Goal: Information Seeking & Learning: Compare options

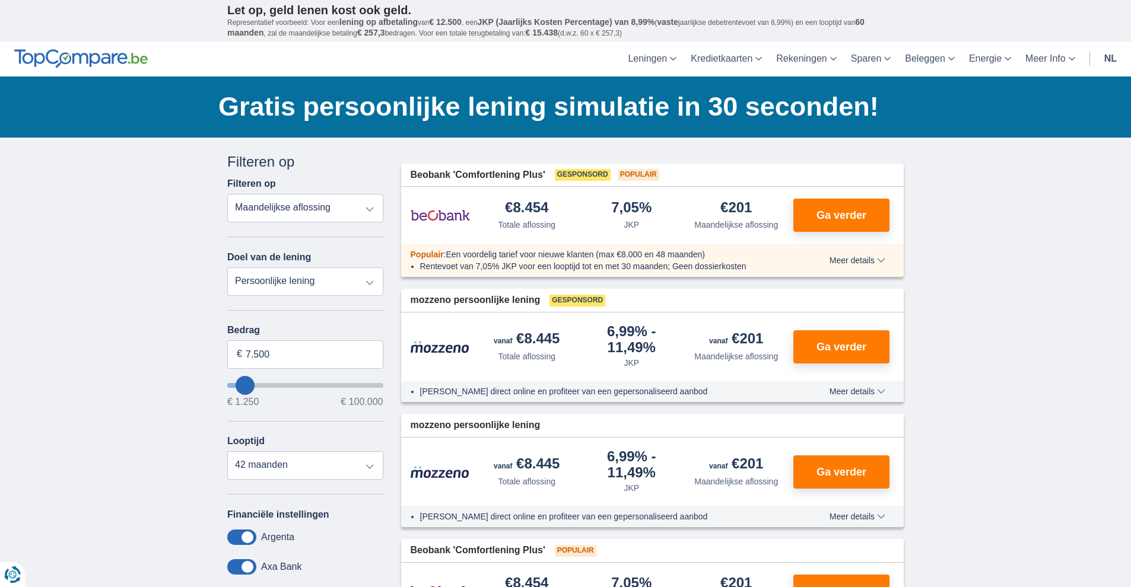
select select "electronics"
type input "7.500"
type input "7250"
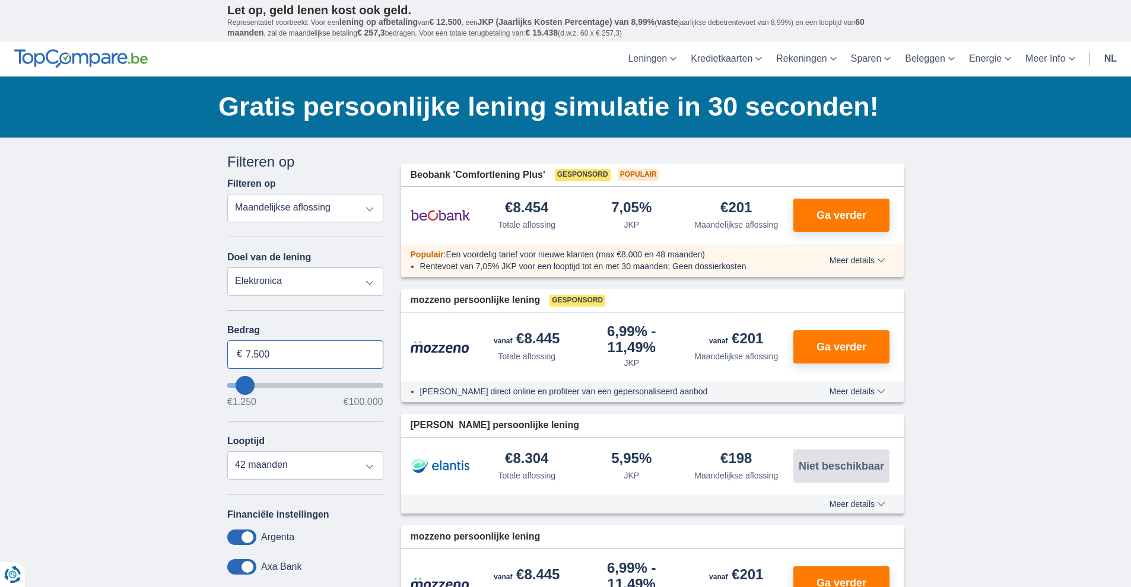
click at [339, 359] on input "7.500" at bounding box center [305, 354] width 156 height 28
drag, startPoint x: 318, startPoint y: 357, endPoint x: 209, endPoint y: 357, distance: 109.2
type input "41.250"
type input "41250"
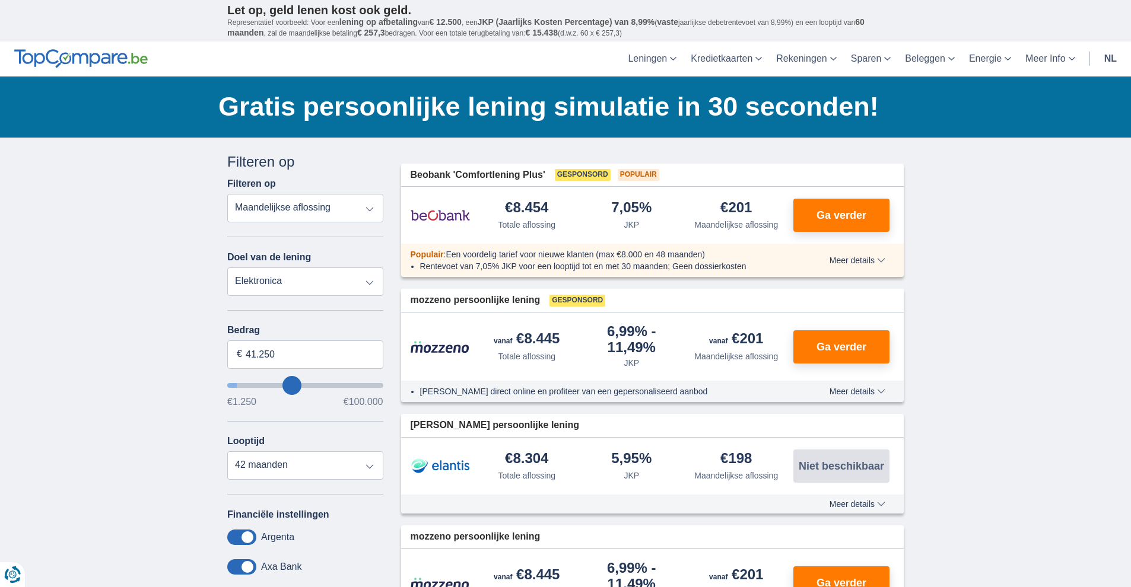
select select "120"
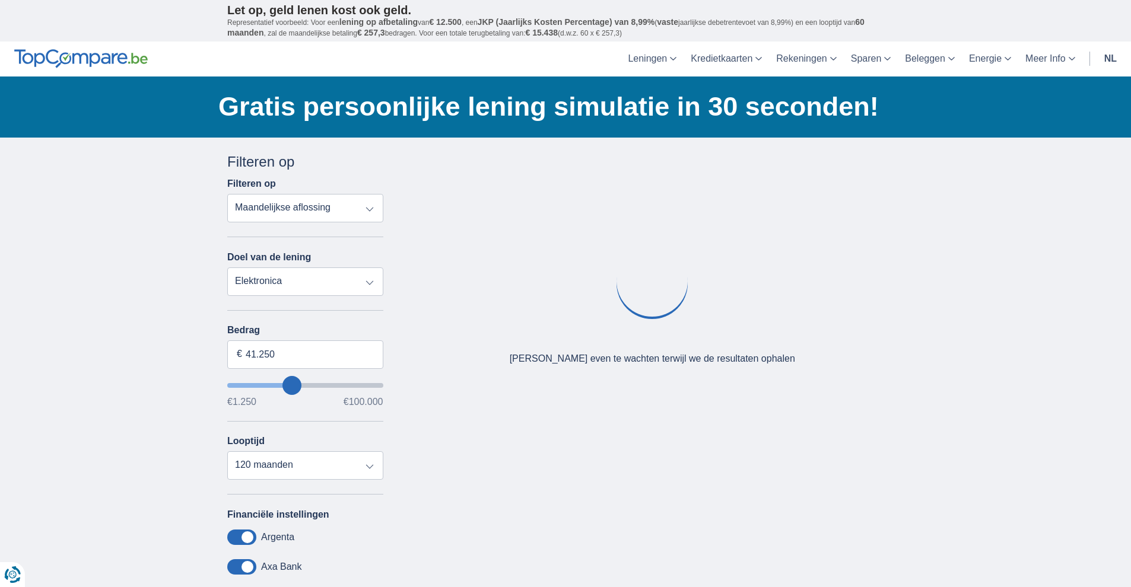
type input "41250"
click at [292, 383] on input "wantToBorrow" at bounding box center [305, 385] width 156 height 5
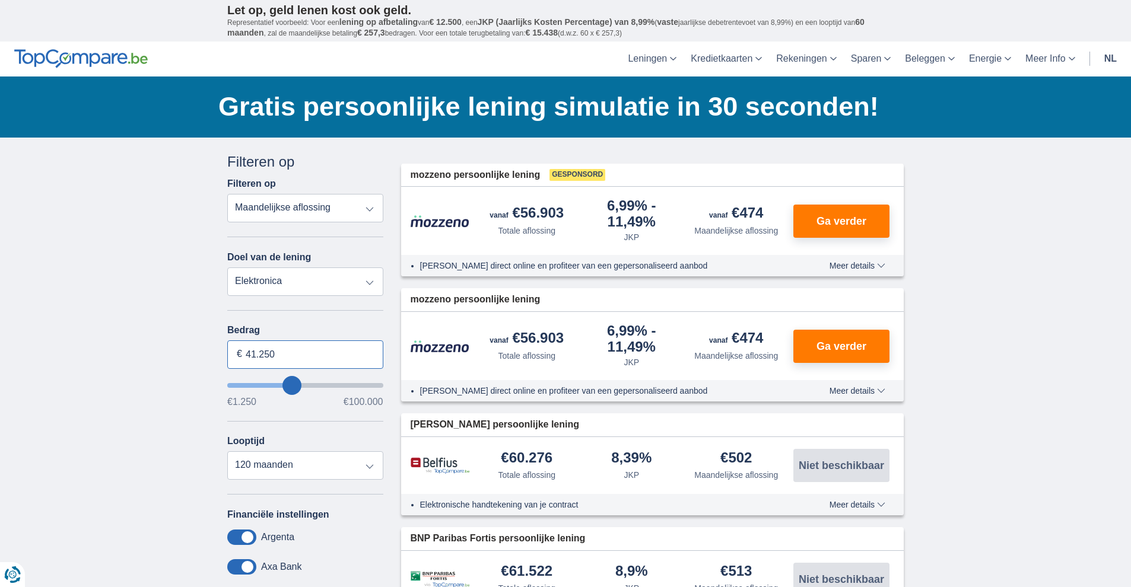
click at [297, 357] on input "41.250" at bounding box center [305, 354] width 156 height 28
type input "40.250"
type input "40250"
type input "39.250"
type input "39250"
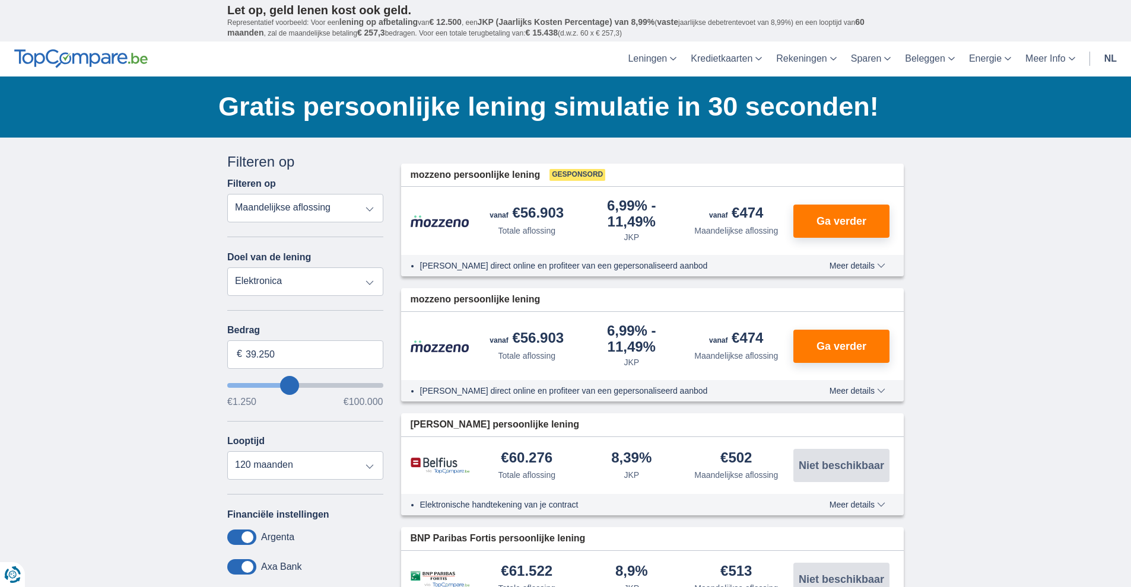
type input "38.250"
type input "38250"
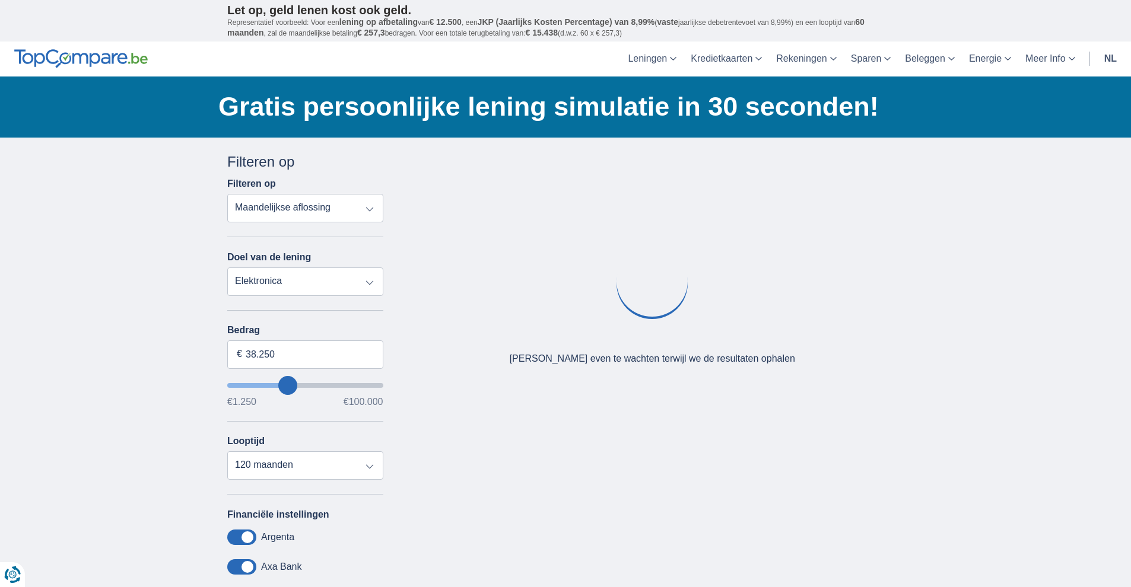
type input "36.250"
type input "36250"
type input "34.250"
type input "34250"
type input "31.250"
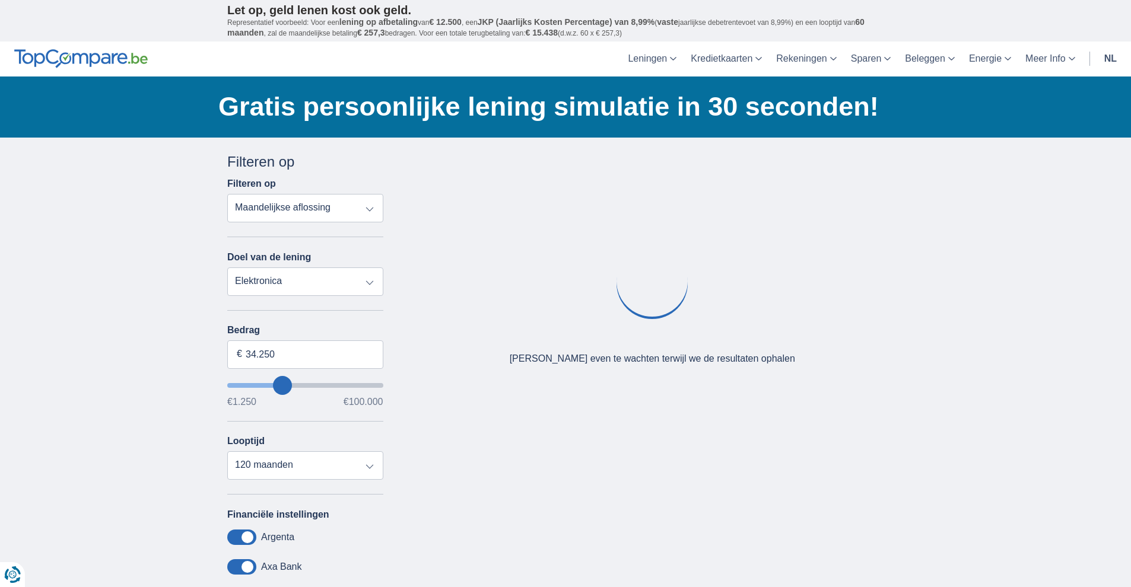
type input "31250"
type input "26.250"
type input "26250"
type input "23.250"
type input "23250"
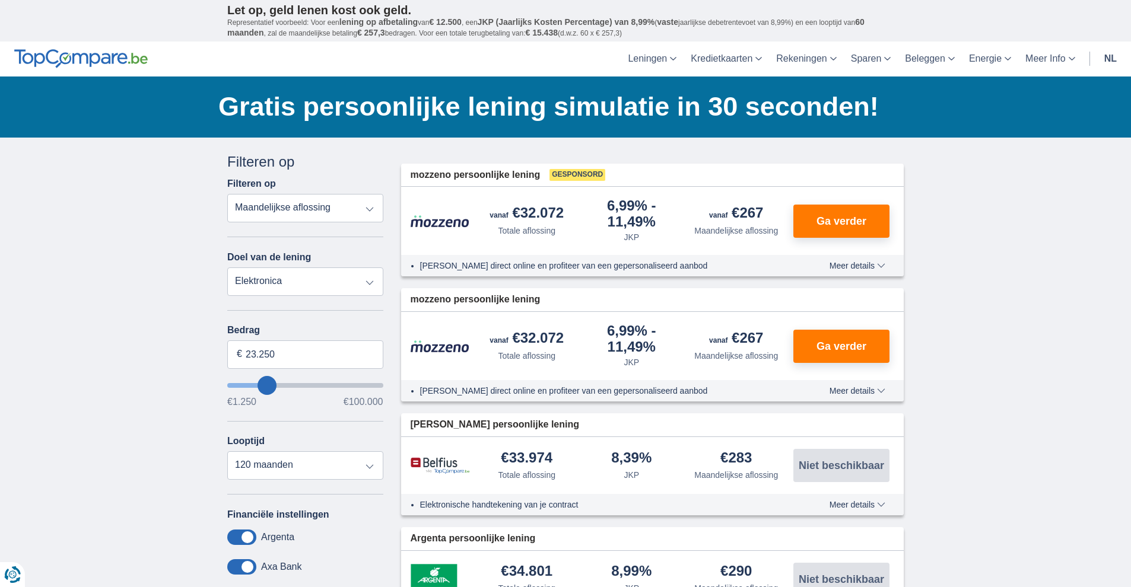
type input "19.250"
type input "19250"
select select "84"
type input "18.250"
type input "18250"
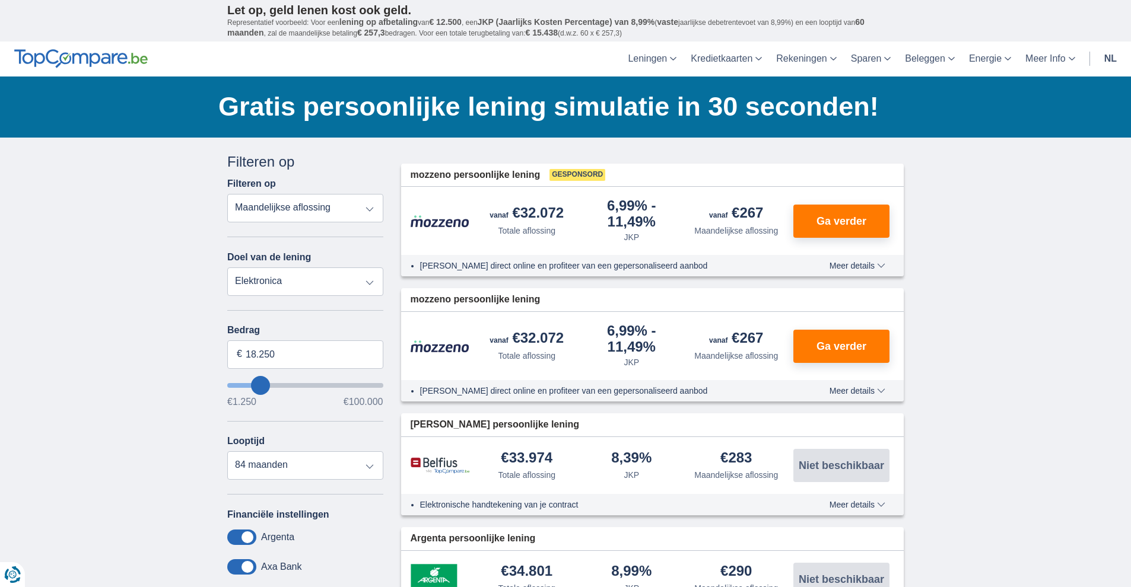
type input "17.250"
type input "17250"
type input "16.250"
type input "16250"
type input "15.250"
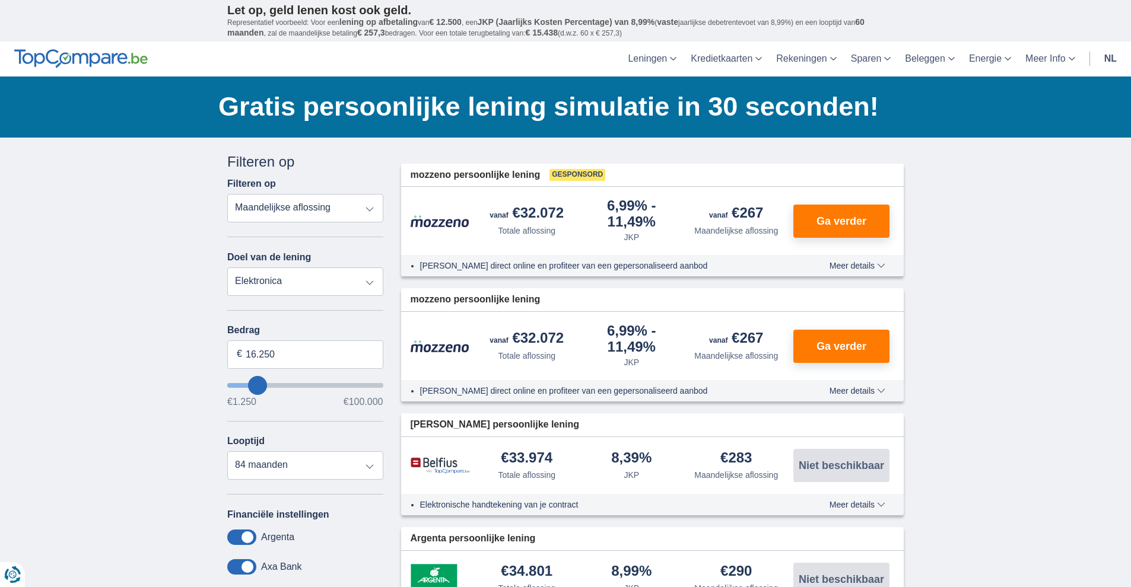
type input "15250"
type input "14.250"
type input "14250"
select select "60"
type input "13.250"
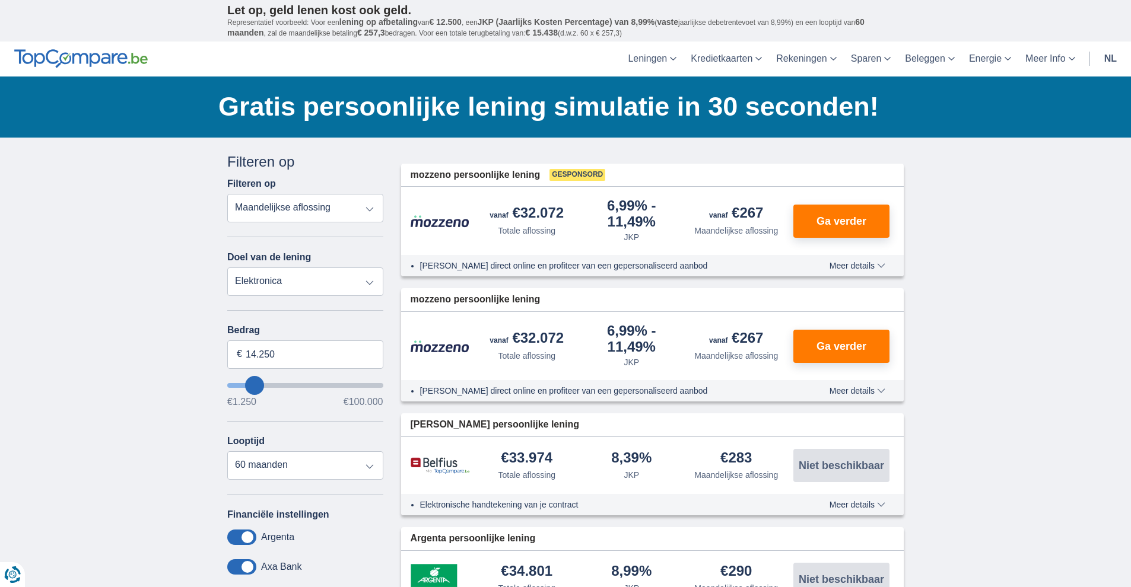
type input "13250"
type input "12.250"
type input "12250"
type input "11.250"
type input "11250"
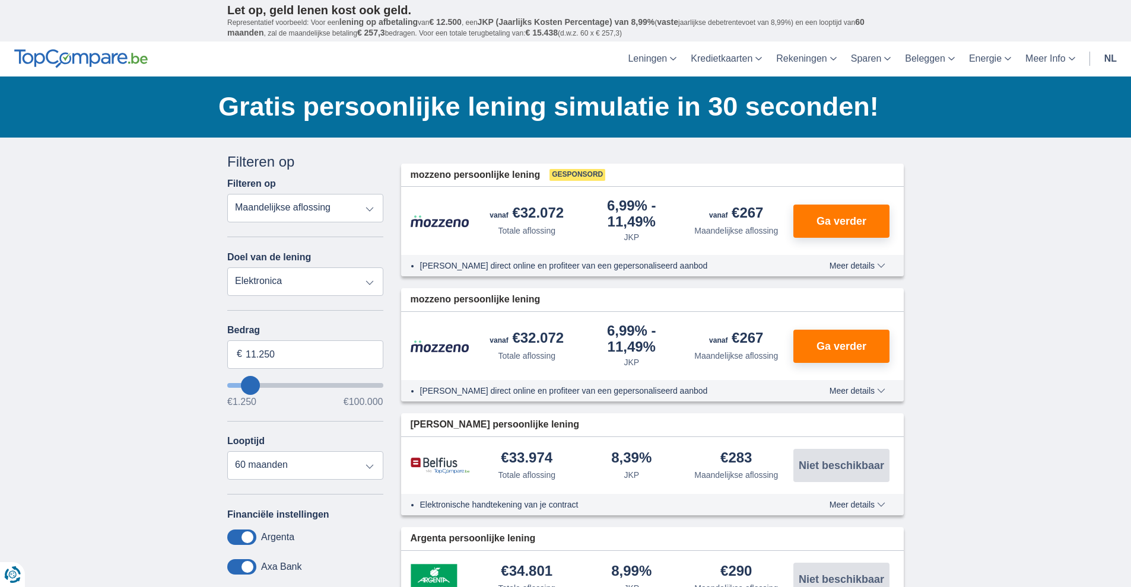
type input "10.250"
type input "10250"
type input "8.250"
type input "8250"
select select "48"
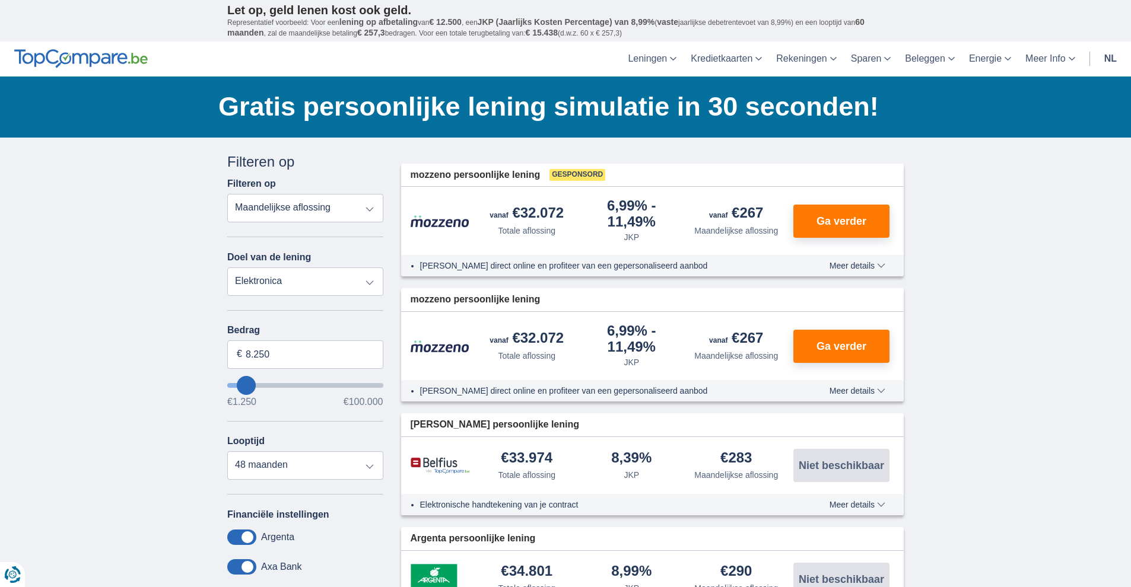
type input "7.250"
type input "7250"
select select "42"
type input "6.250"
type input "6250"
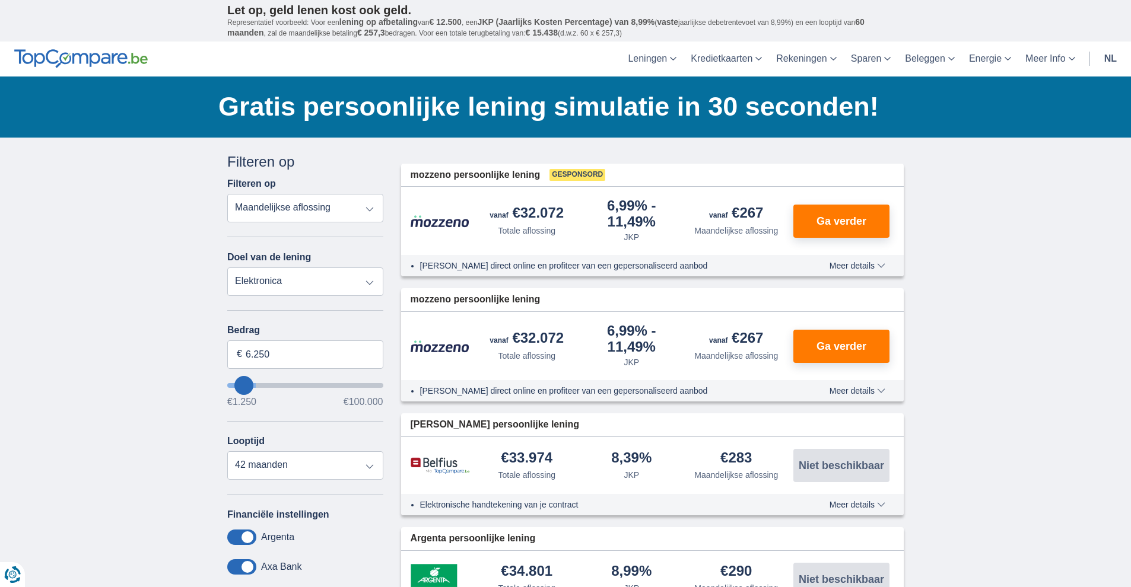
type input "5.250"
type input "5250"
select select "36"
type input "4.250"
type input "4250"
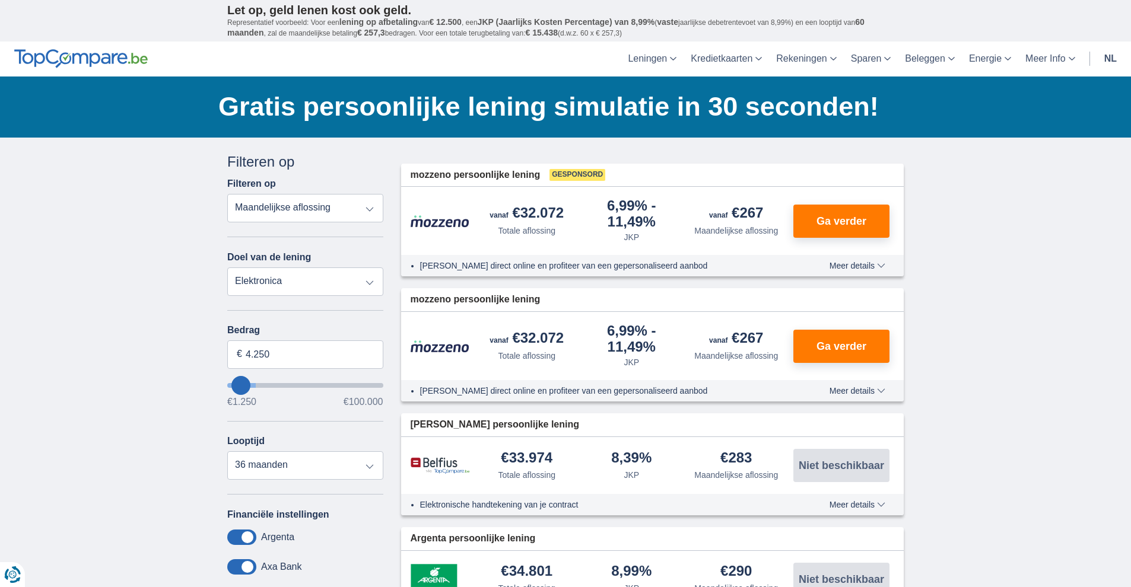
type input "3.250"
type input "3250"
select select "30"
type input "2.250"
type input "2250"
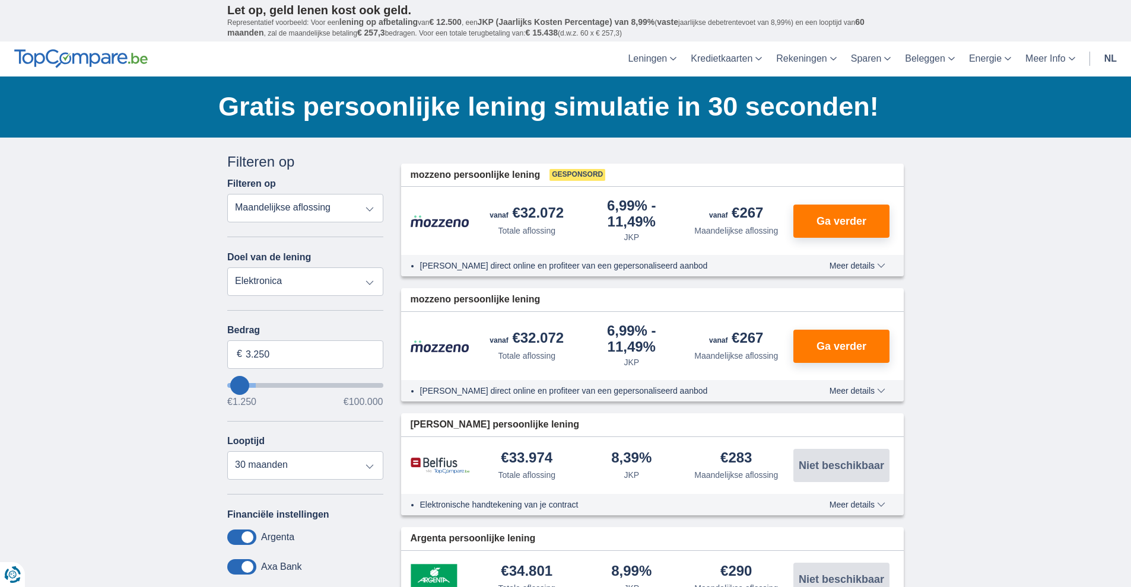
select select "24"
type input "1.250"
type input "1250"
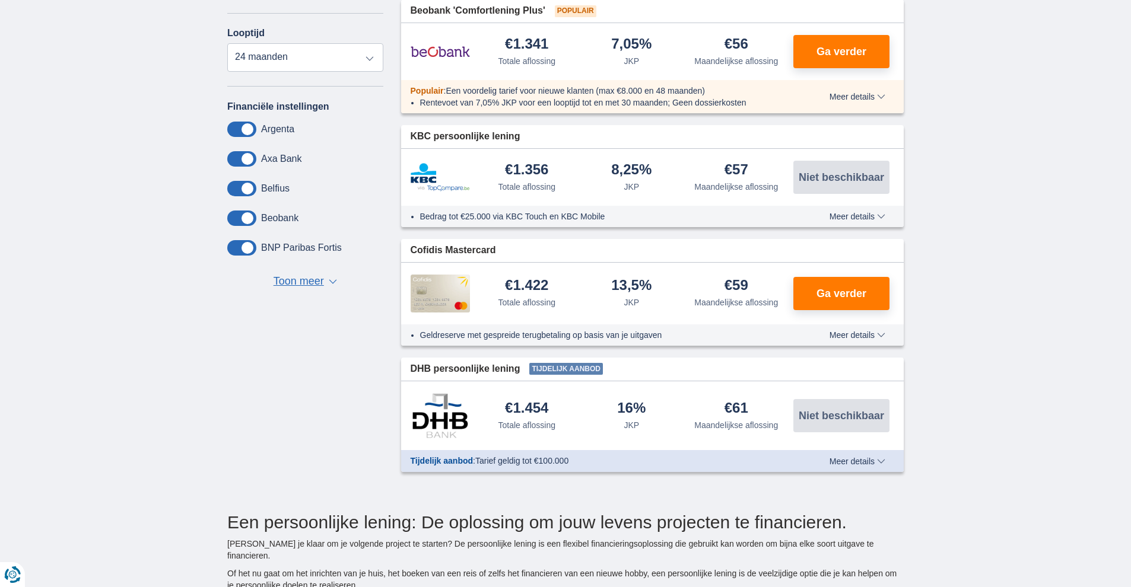
scroll to position [518, 0]
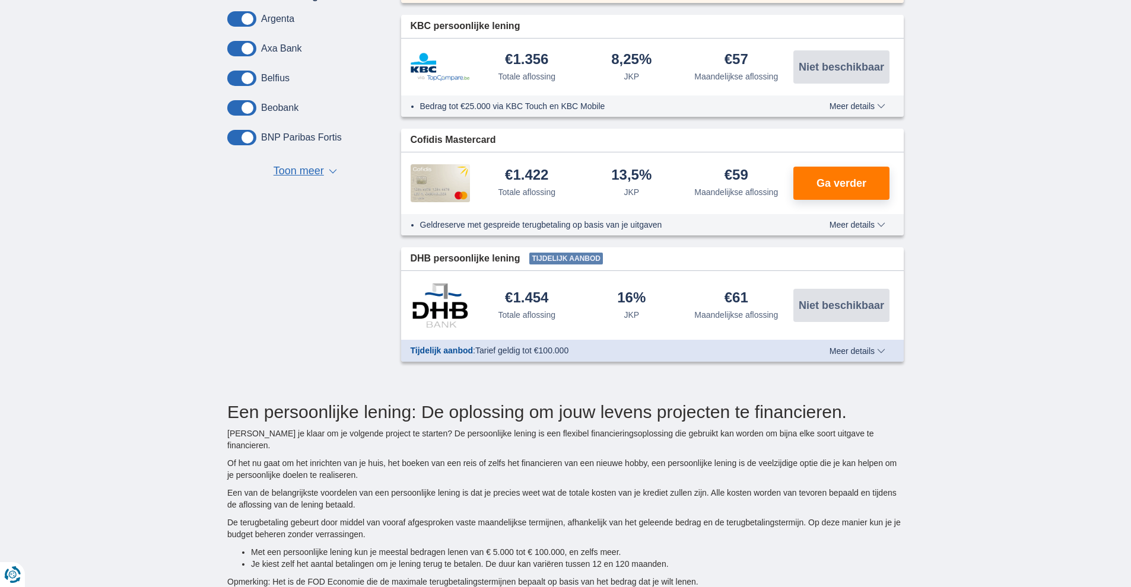
click at [876, 347] on span "Meer details" at bounding box center [857, 351] width 56 height 8
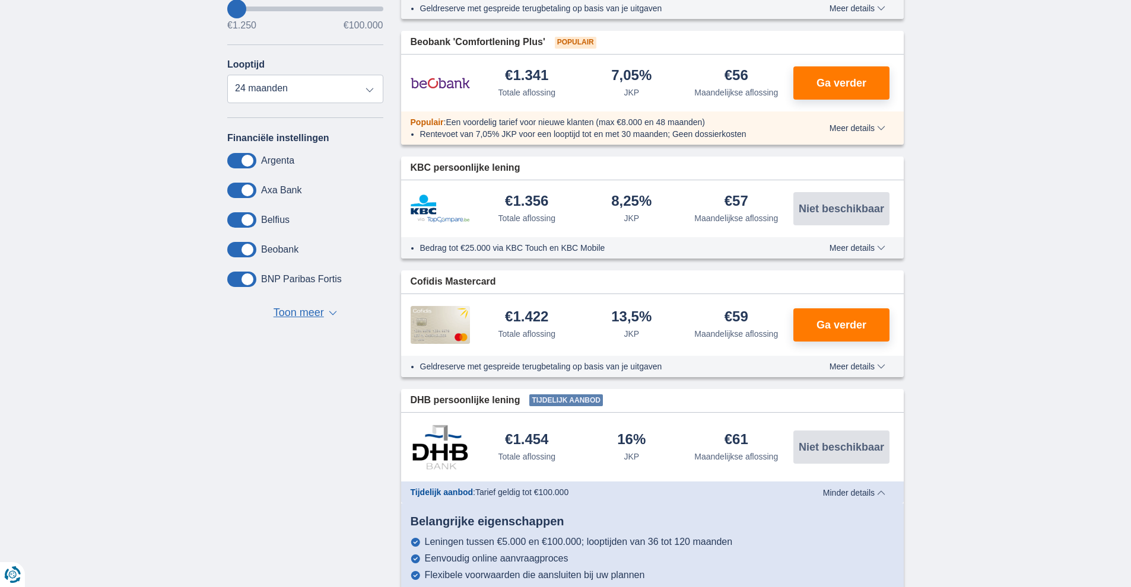
scroll to position [0, 0]
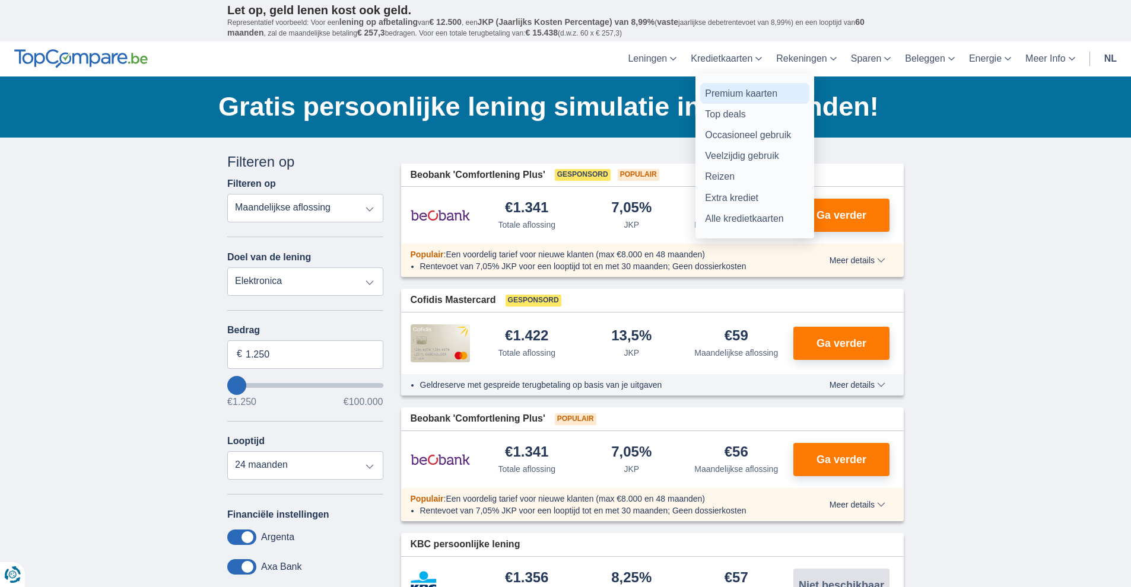
click at [752, 88] on link "Premium kaarten" at bounding box center [754, 93] width 109 height 21
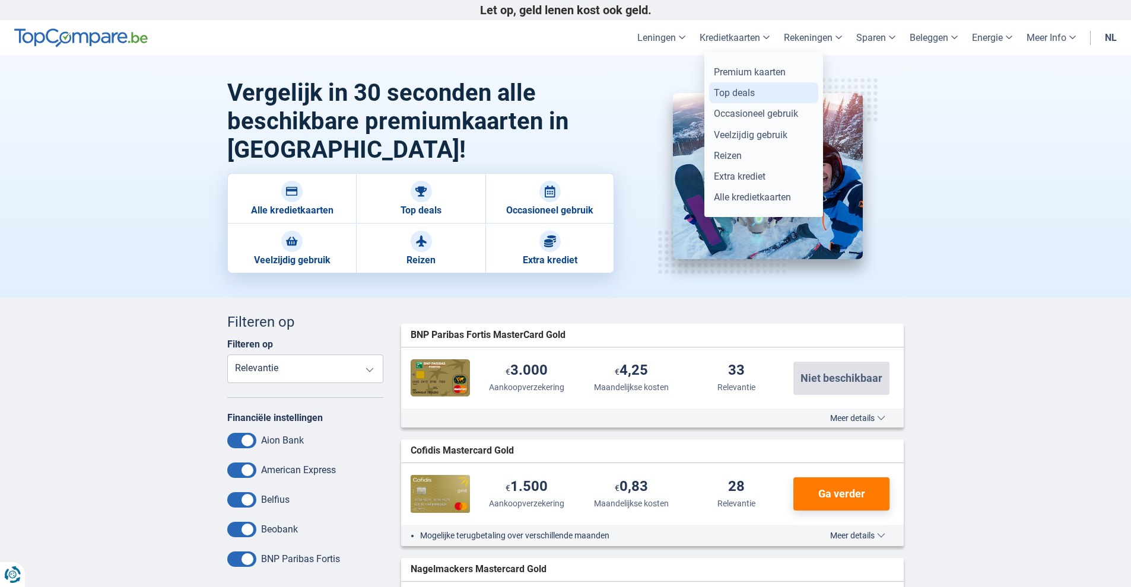
click at [728, 87] on link "Top deals" at bounding box center [763, 92] width 109 height 21
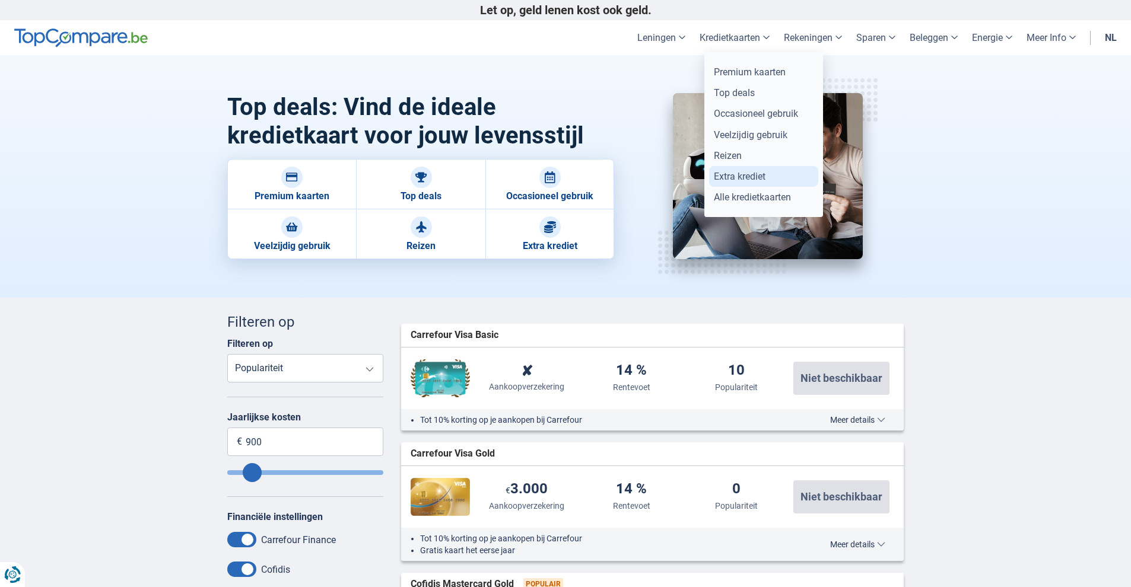
click at [732, 174] on link "Extra krediet" at bounding box center [763, 176] width 109 height 21
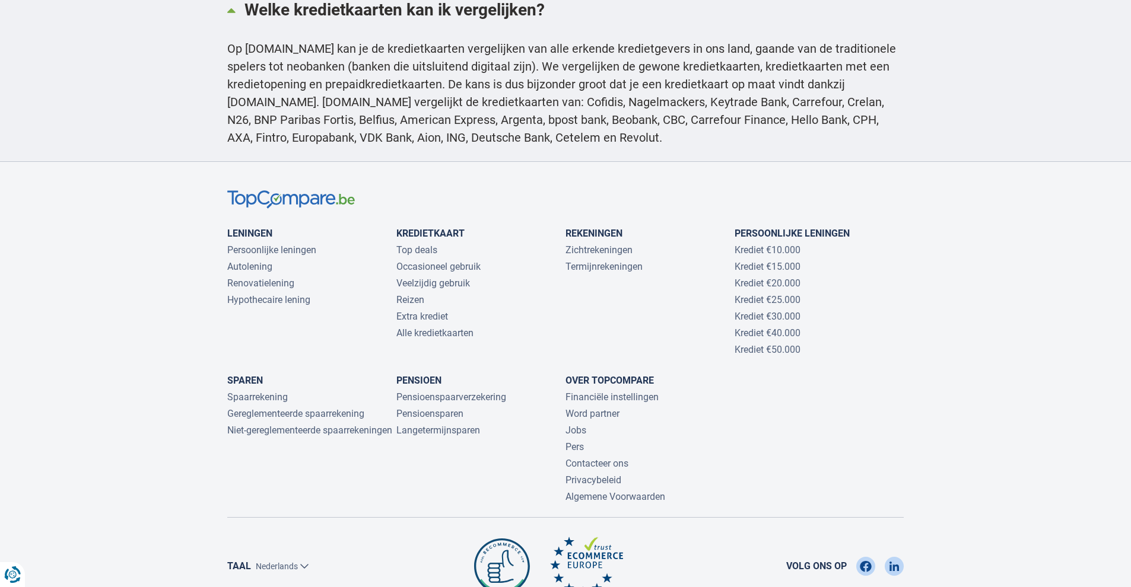
scroll to position [2535, 0]
